Goal: Information Seeking & Learning: Compare options

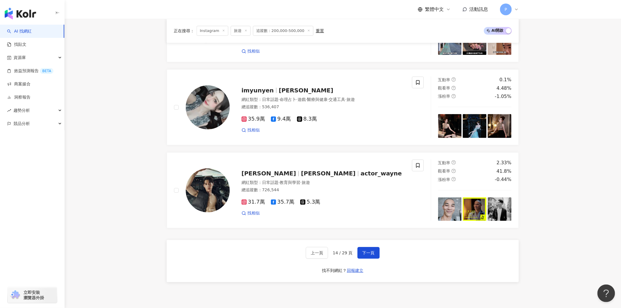
scroll to position [890, 0]
drag, startPoint x: 554, startPoint y: 136, endPoint x: 550, endPoint y: 138, distance: 4.5
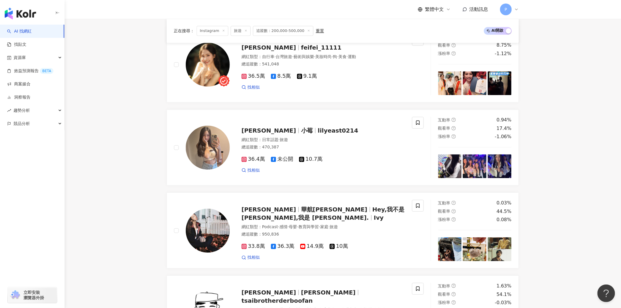
scroll to position [531, 0]
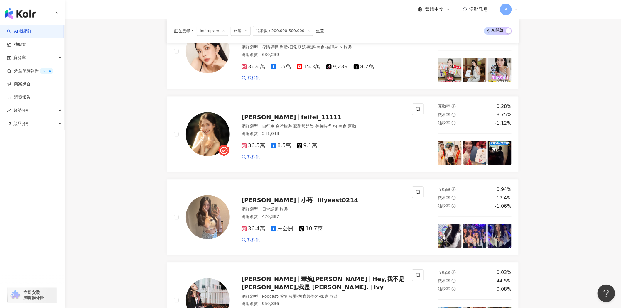
click at [238, 31] on span "旅遊" at bounding box center [241, 31] width 20 height 10
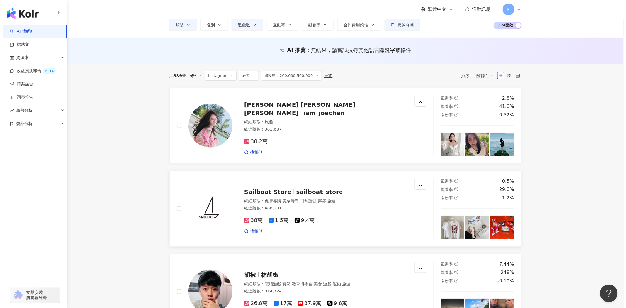
scroll to position [0, 0]
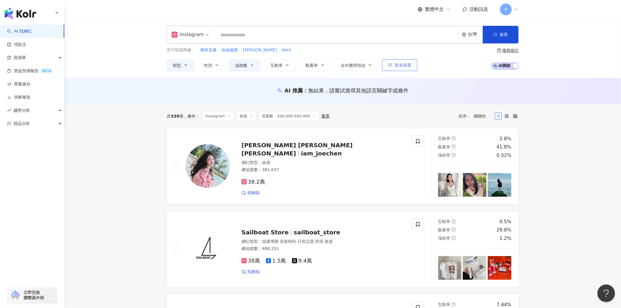
click at [397, 69] on button "更多篩選" at bounding box center [399, 65] width 35 height 12
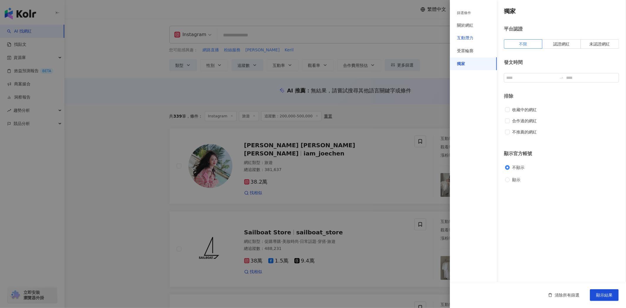
click at [465, 39] on div "互動潛力" at bounding box center [465, 38] width 16 height 6
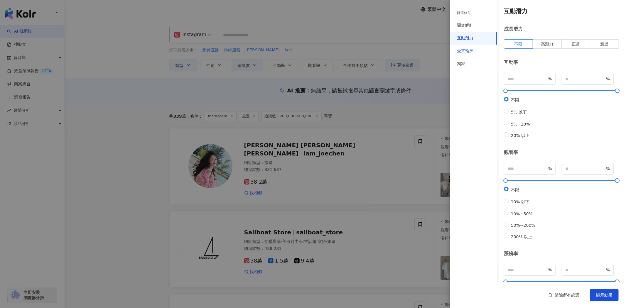
click at [467, 50] on div "受眾輪廓" at bounding box center [465, 51] width 16 height 6
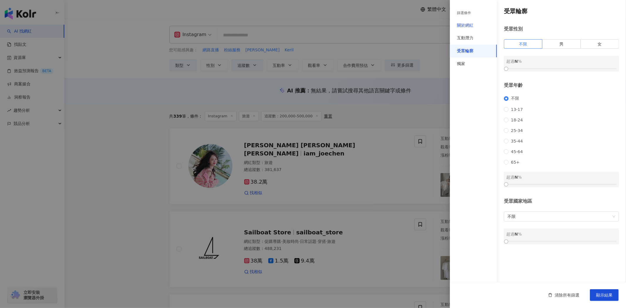
click at [471, 23] on div "關於網紅" at bounding box center [465, 26] width 16 height 6
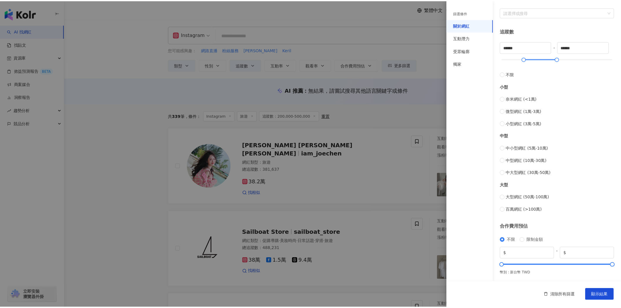
scroll to position [135, 0]
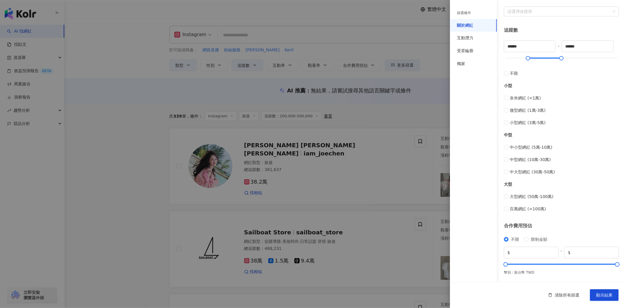
click at [471, 17] on div "篩選條件" at bounding box center [473, 13] width 47 height 12
click at [471, 14] on div "篩選條件" at bounding box center [464, 13] width 14 height 5
click at [224, 118] on div at bounding box center [313, 154] width 626 height 308
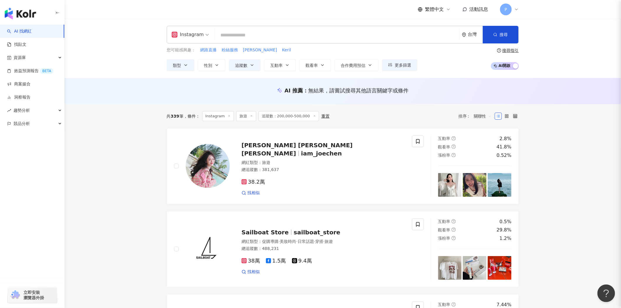
click at [212, 85] on div at bounding box center [310, 154] width 621 height 308
click at [190, 66] on button "類型" at bounding box center [181, 65] width 28 height 12
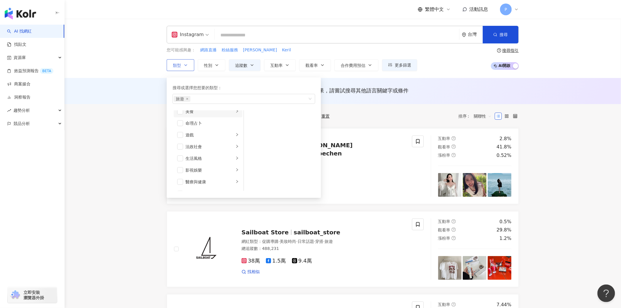
scroll to position [203, 0]
click at [224, 169] on li "旅遊" at bounding box center [208, 173] width 69 height 12
click at [205, 158] on div "美食" at bounding box center [210, 160] width 49 height 6
click at [181, 159] on span "button" at bounding box center [180, 160] width 6 height 6
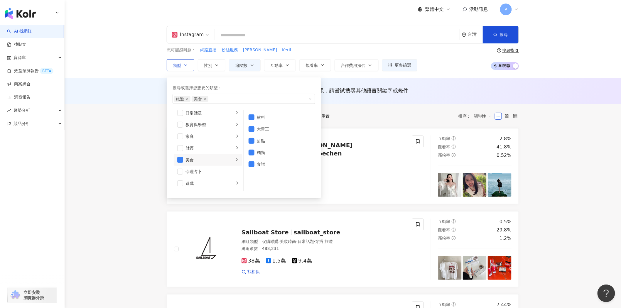
click at [226, 93] on div "搜尋或選擇您想要的類型： 旅遊 美食" at bounding box center [244, 95] width 143 height 20
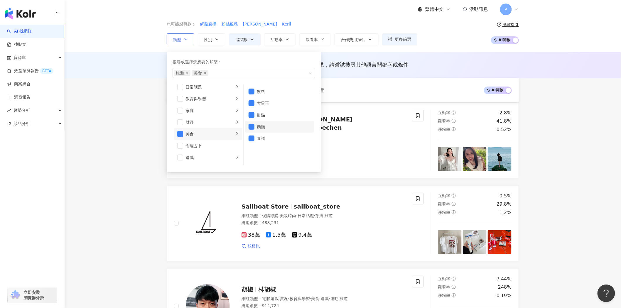
scroll to position [0, 0]
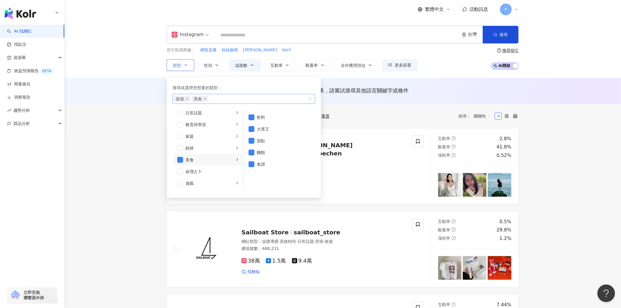
click at [224, 101] on div "旅遊 美食" at bounding box center [241, 99] width 134 height 6
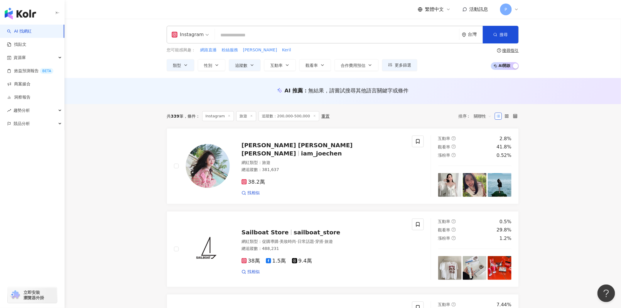
click at [150, 85] on div "AI 推薦 ： 無結果，請嘗試搜尋其他語言關鍵字或條件" at bounding box center [343, 91] width 557 height 26
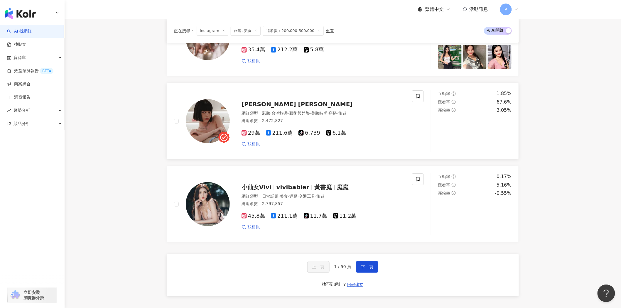
scroll to position [944, 0]
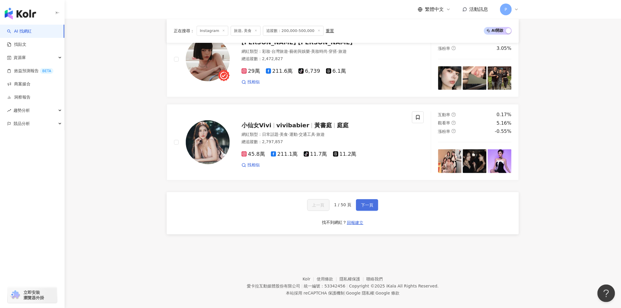
click at [367, 203] on span "下一頁" at bounding box center [367, 205] width 12 height 5
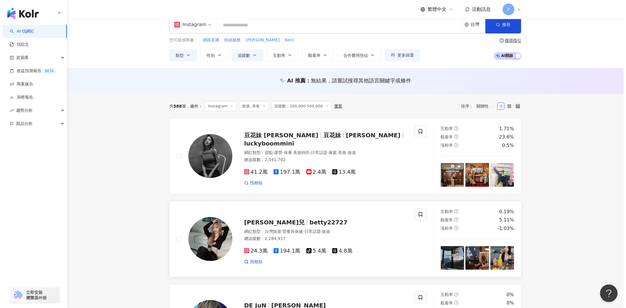
scroll to position [0, 0]
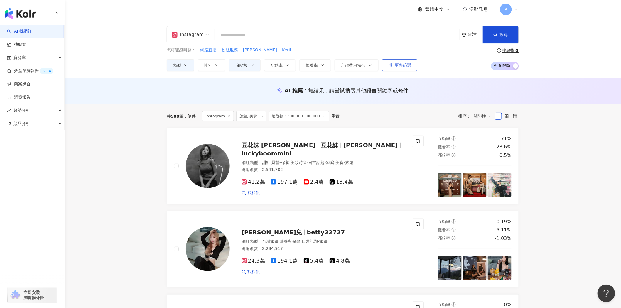
click at [406, 68] on button "更多篩選" at bounding box center [399, 65] width 35 height 12
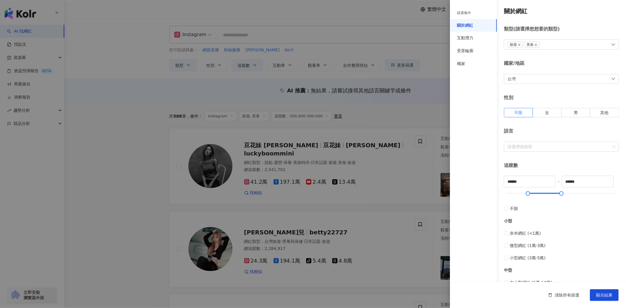
scroll to position [135, 0]
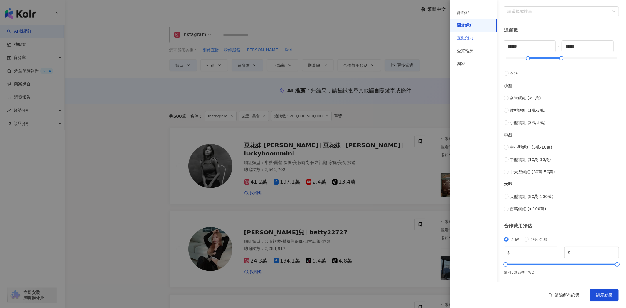
click at [475, 39] on div "互動潛力" at bounding box center [473, 38] width 47 height 13
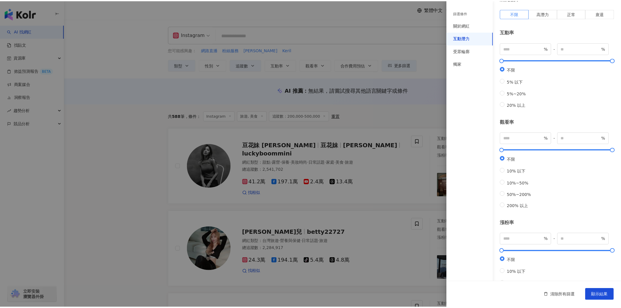
scroll to position [0, 0]
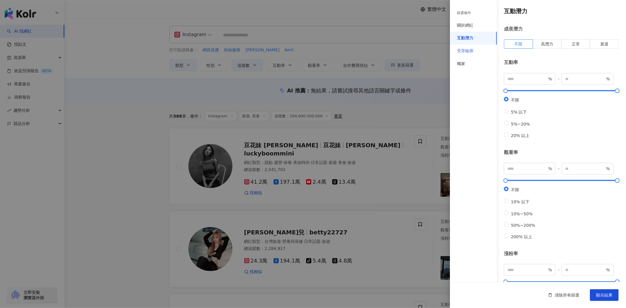
click at [481, 55] on div "受眾輪廓" at bounding box center [473, 51] width 47 height 13
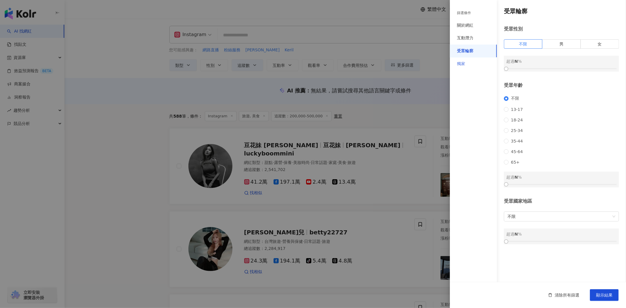
click at [472, 62] on div "獨家" at bounding box center [473, 64] width 47 height 13
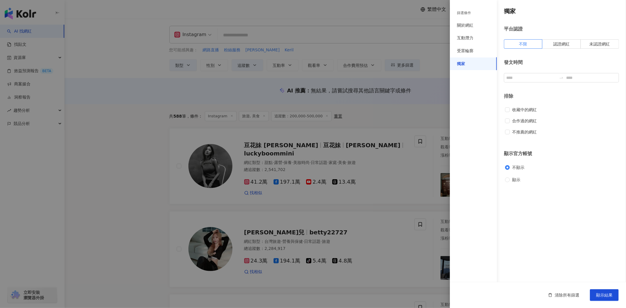
click at [404, 112] on div at bounding box center [313, 154] width 626 height 308
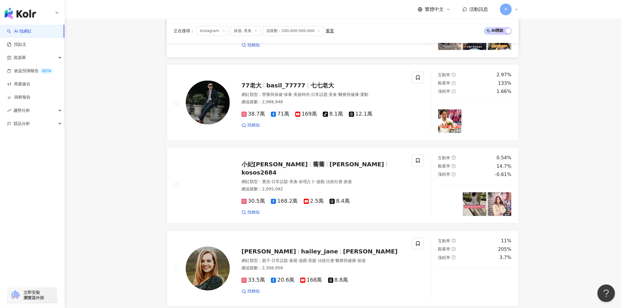
scroll to position [489, 0]
